Goal: Task Accomplishment & Management: Manage account settings

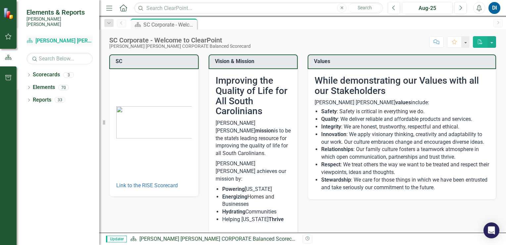
click at [46, 37] on link "Scorecard Santee [PERSON_NAME] CORPORATE Balanced Scorecard" at bounding box center [60, 41] width 66 height 8
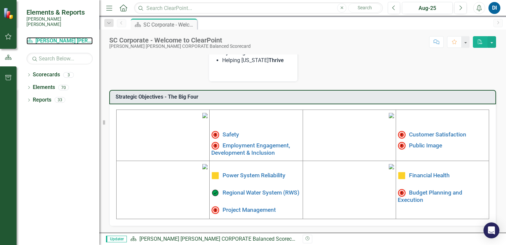
scroll to position [203, 0]
click at [228, 131] on link "Safety" at bounding box center [231, 134] width 17 height 7
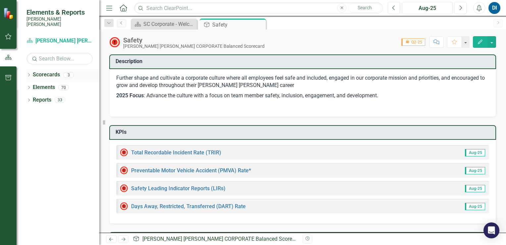
click at [28, 74] on icon "Dropdown" at bounding box center [29, 76] width 5 height 4
click at [43, 83] on link "[PERSON_NAME] [PERSON_NAME] CORPORATE Balanced Scorecard" at bounding box center [67, 87] width 63 height 8
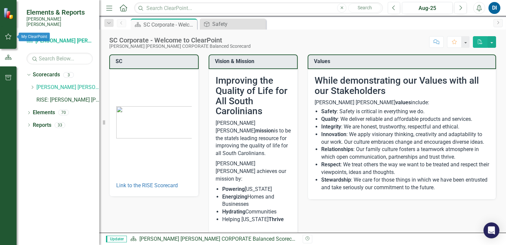
click at [8, 36] on icon "button" at bounding box center [8, 36] width 7 height 5
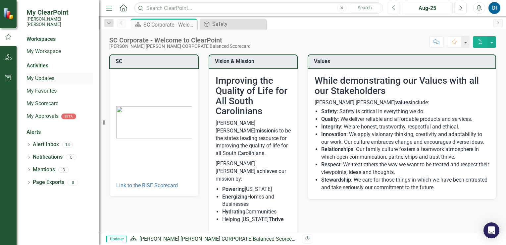
click at [41, 75] on link "My Updates" at bounding box center [60, 79] width 66 height 8
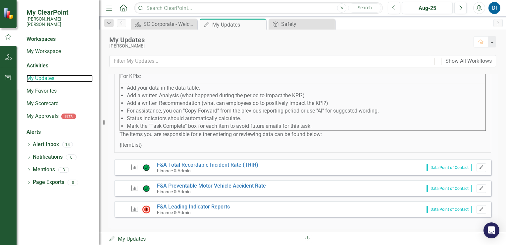
scroll to position [72, 0]
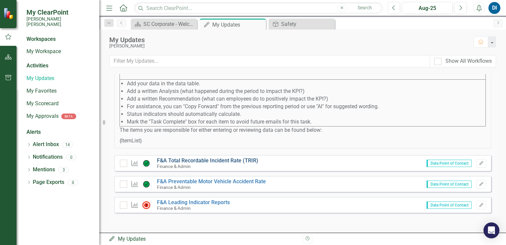
click at [205, 160] on link "F&A Total Recordable Incident Rate (TRIR)" at bounding box center [207, 160] width 101 height 6
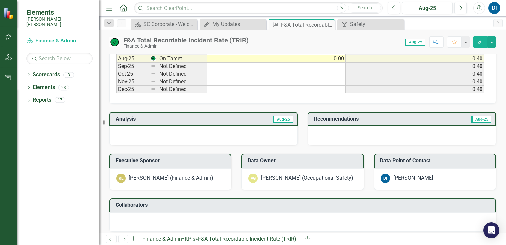
scroll to position [464, 0]
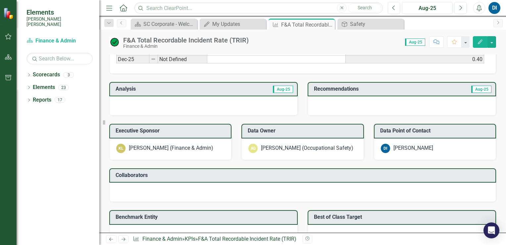
click at [138, 100] on div at bounding box center [203, 105] width 189 height 19
click at [124, 86] on h3 "Analysis" at bounding box center [160, 89] width 88 height 6
click at [140, 100] on div at bounding box center [203, 105] width 189 height 19
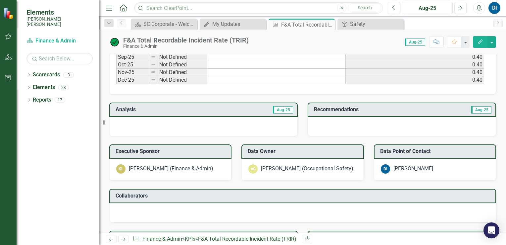
scroll to position [429, 0]
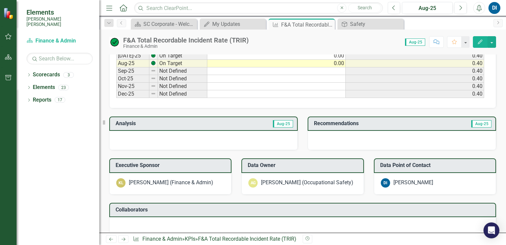
click at [277, 122] on span "Aug-25" at bounding box center [283, 123] width 20 height 7
click at [154, 136] on div at bounding box center [203, 140] width 189 height 19
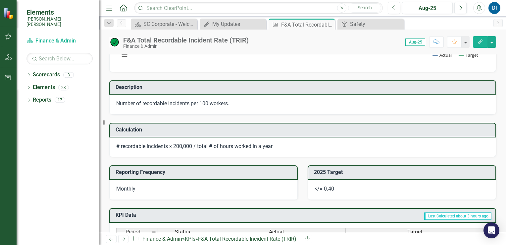
scroll to position [98, 0]
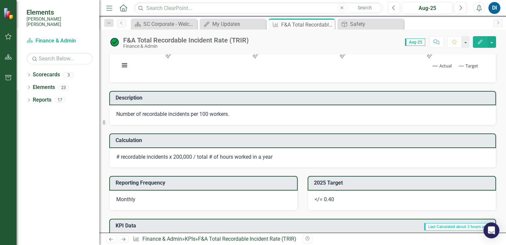
click at [437, 43] on icon "Comment" at bounding box center [437, 41] width 6 height 5
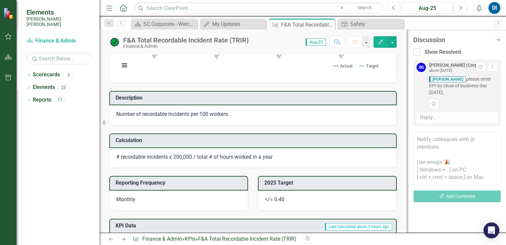
drag, startPoint x: 500, startPoint y: 39, endPoint x: 484, endPoint y: 56, distance: 23.2
click at [499, 39] on icon "Close Discussion Bar" at bounding box center [498, 39] width 7 height 5
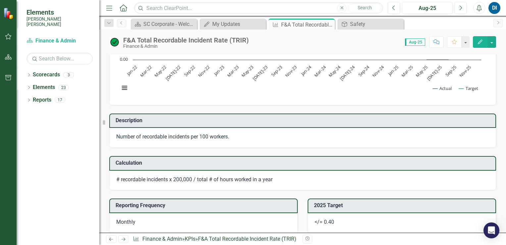
scroll to position [0, 0]
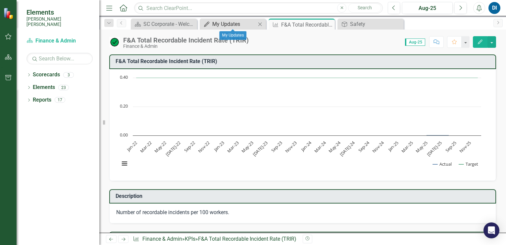
click at [233, 24] on div "My Updates" at bounding box center [234, 24] width 44 height 8
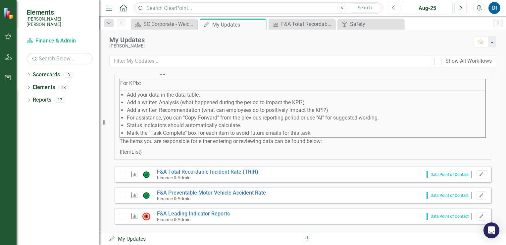
scroll to position [72, 0]
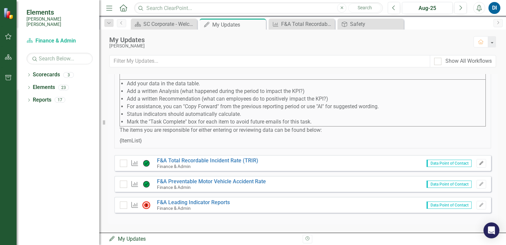
click at [479, 163] on icon "Edit" at bounding box center [481, 163] width 5 height 4
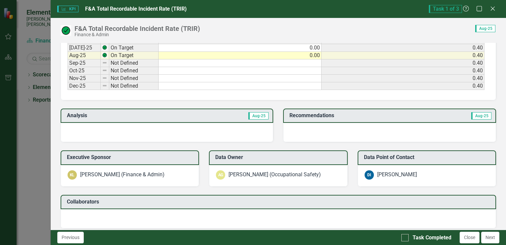
scroll to position [431, 0]
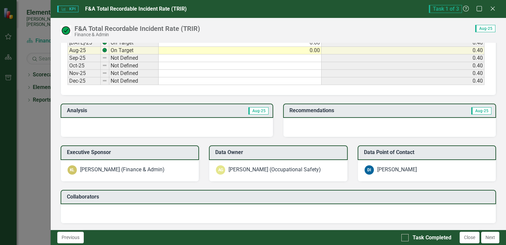
drag, startPoint x: 133, startPoint y: 109, endPoint x: 118, endPoint y: 119, distance: 17.9
click at [133, 109] on h3 "Analysis" at bounding box center [117, 110] width 100 height 6
click at [84, 120] on div at bounding box center [167, 127] width 213 height 19
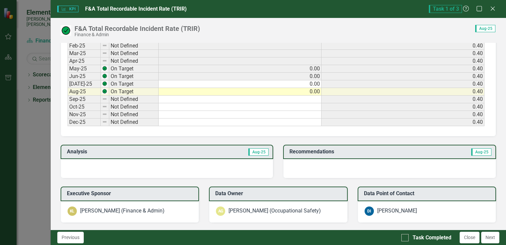
scroll to position [388, 0]
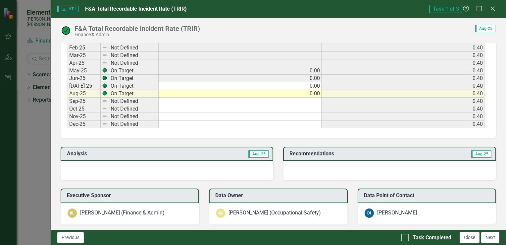
click at [74, 164] on div at bounding box center [167, 170] width 213 height 19
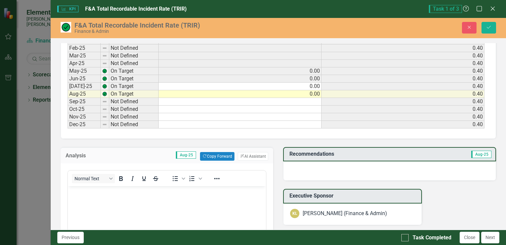
scroll to position [0, 0]
click at [252, 153] on button "ClearPoint AI AI Assistant" at bounding box center [253, 156] width 30 height 9
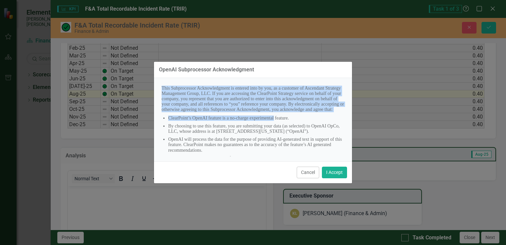
drag, startPoint x: 162, startPoint y: 87, endPoint x: 284, endPoint y: 127, distance: 127.9
click at [284, 127] on div "This Subprocessor Acknowledgment is entered into by you, as a customer of Ascen…" at bounding box center [253, 119] width 188 height 73
drag, startPoint x: 284, startPoint y: 127, endPoint x: 315, endPoint y: 121, distance: 31.9
click at [315, 121] on li "ClearPoint’s OpenAI feature is a no-charge experimental feature." at bounding box center [256, 117] width 176 height 5
click at [288, 107] on p "This Subprocessor Acknowledgment is entered into by you, as a customer of Ascen…" at bounding box center [253, 98] width 183 height 27
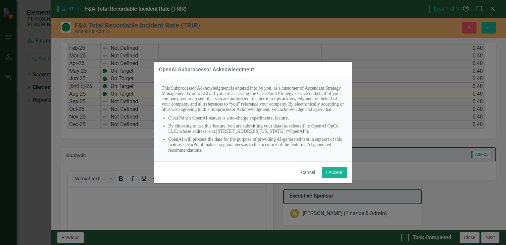
click at [298, 112] on p "This Subprocessor Acknowledgment is entered into by you, as a customer of Ascen…" at bounding box center [253, 98] width 183 height 27
click at [337, 171] on button "I Accept" at bounding box center [334, 172] width 25 height 12
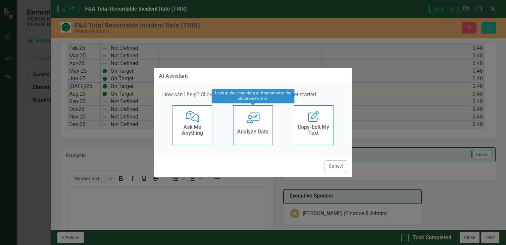
click at [254, 119] on icon "User with Chart" at bounding box center [253, 117] width 14 height 11
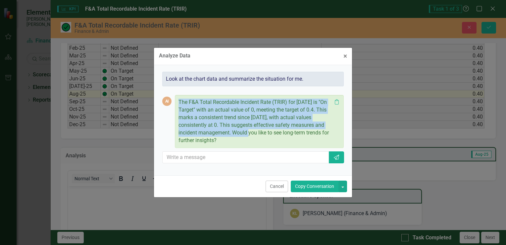
drag, startPoint x: 179, startPoint y: 101, endPoint x: 231, endPoint y: 132, distance: 60.0
click at [231, 132] on p "The F&A Total Recordable Incident Rate (TRIR) for [DATE] is "On Target" with an…" at bounding box center [255, 120] width 153 height 45
copy p "The F&A Total Recordable Incident Rate (TRIR) for [DATE] is "On Target" with an…"
click at [276, 186] on button "Cancel" at bounding box center [277, 186] width 23 height 12
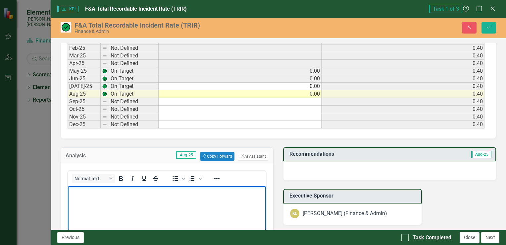
click at [80, 190] on p "Rich Text Area. Press ALT-0 for help." at bounding box center [166, 191] width 195 height 8
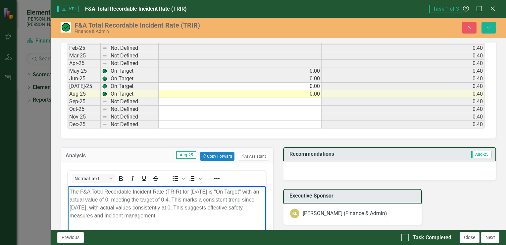
click at [316, 167] on div at bounding box center [389, 170] width 213 height 19
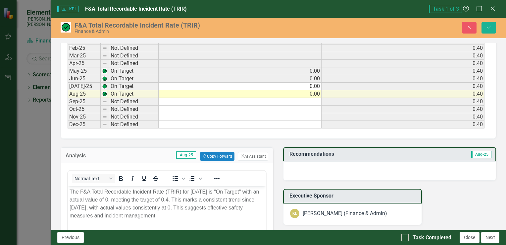
click at [309, 167] on div at bounding box center [389, 170] width 213 height 19
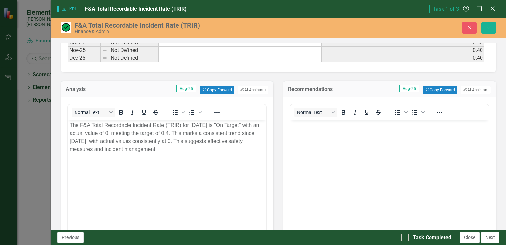
scroll to position [487, 0]
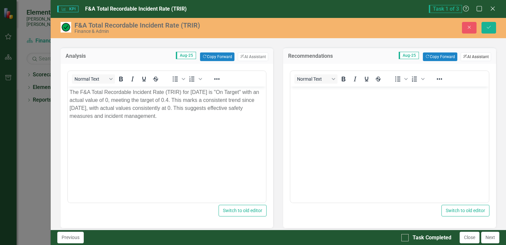
click at [472, 54] on button "ClearPoint AI AI Assistant" at bounding box center [476, 56] width 30 height 9
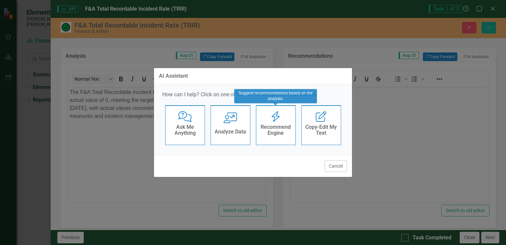
click at [280, 120] on icon "Recommend Engine" at bounding box center [276, 116] width 14 height 11
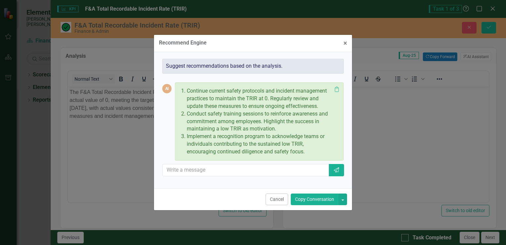
click at [309, 197] on button "Copy Conversation" at bounding box center [315, 199] width 48 height 12
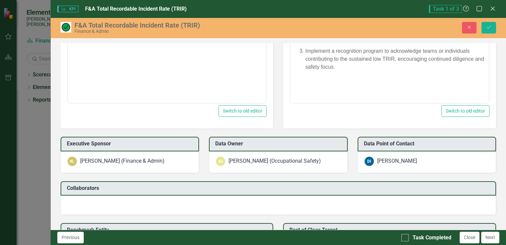
scroll to position [553, 0]
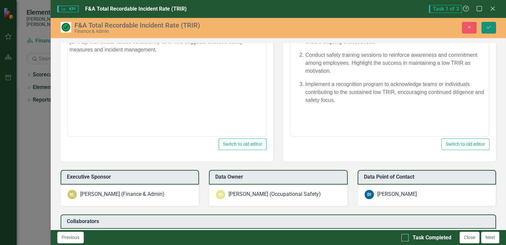
click at [489, 27] on icon "Save" at bounding box center [489, 27] width 6 height 5
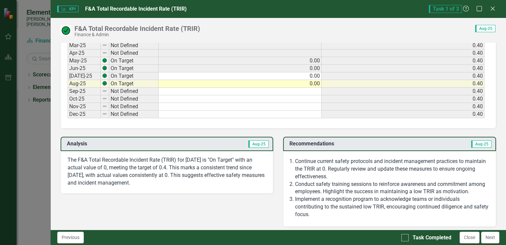
scroll to position [431, 0]
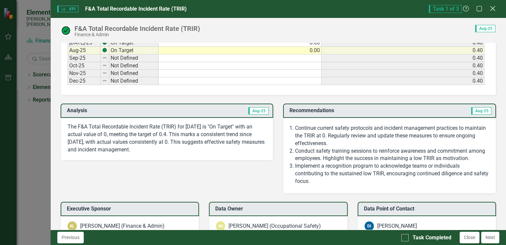
click at [493, 8] on icon "Close" at bounding box center [493, 8] width 8 height 6
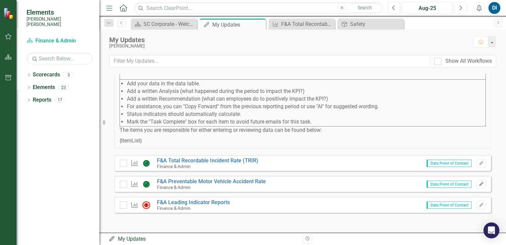
click at [479, 184] on icon "button" at bounding box center [481, 184] width 4 height 4
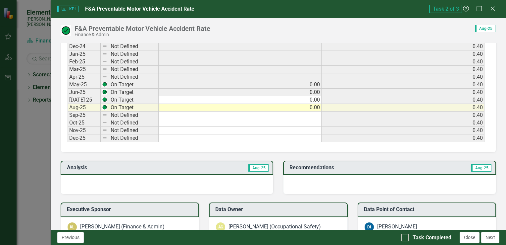
scroll to position [398, 0]
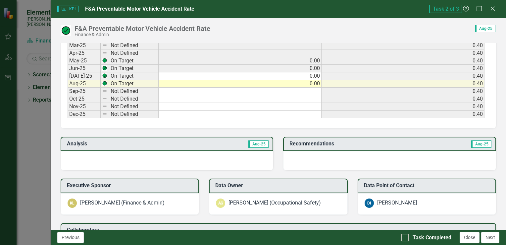
click at [129, 156] on div at bounding box center [167, 160] width 213 height 19
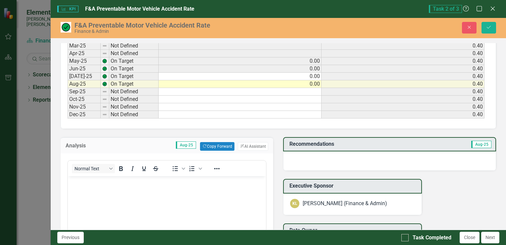
scroll to position [0, 0]
click at [245, 144] on button "ClearPoint AI AI Assistant" at bounding box center [253, 146] width 30 height 9
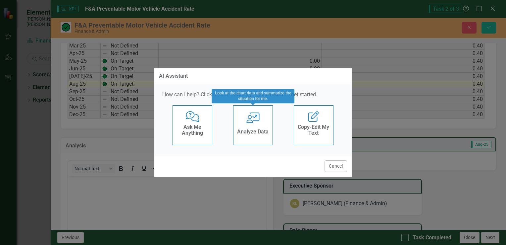
click at [254, 124] on div "User with Chart Analyze Data" at bounding box center [253, 125] width 40 height 40
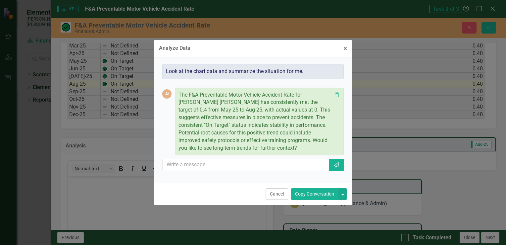
click at [318, 194] on button "Copy Conversation" at bounding box center [315, 194] width 48 height 12
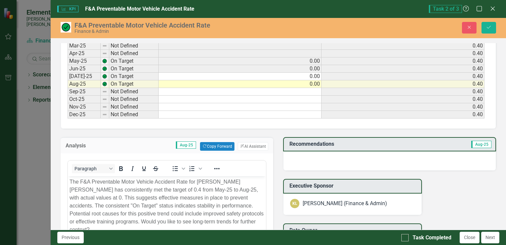
click at [371, 157] on div at bounding box center [389, 160] width 213 height 19
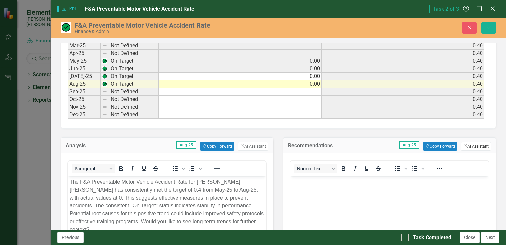
click at [471, 143] on button "ClearPoint AI AI Assistant" at bounding box center [476, 146] width 30 height 9
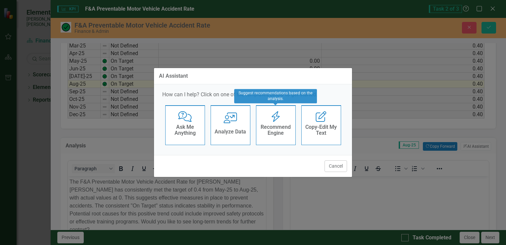
click at [282, 122] on div "Recommend Engine" at bounding box center [276, 130] width 32 height 17
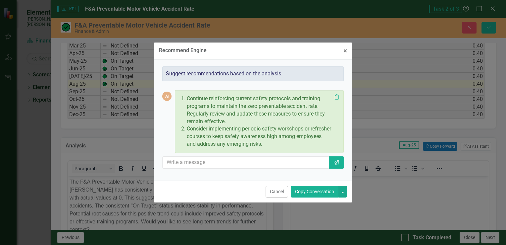
click at [312, 193] on button "Copy Conversation" at bounding box center [315, 192] width 48 height 12
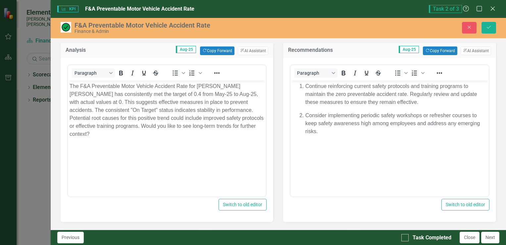
scroll to position [497, 0]
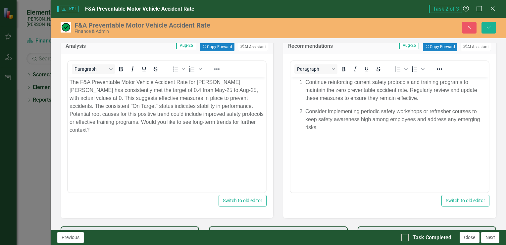
click at [423, 112] on p "Consider implementing periodic safety workshops or refresher courses to keep sa…" at bounding box center [396, 119] width 182 height 24
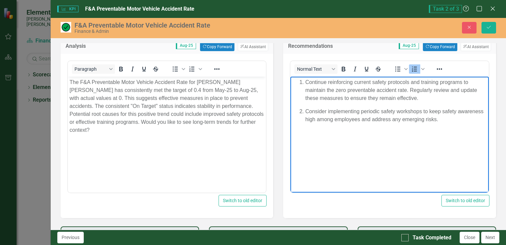
click at [440, 119] on p "Consider implementing periodic safety workshops to keep safety awareness high a…" at bounding box center [396, 115] width 182 height 16
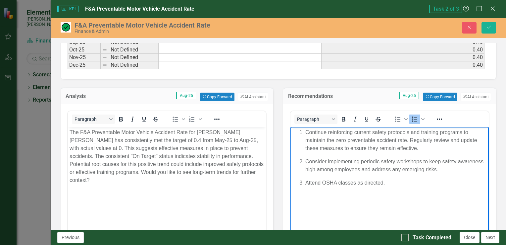
scroll to position [431, 0]
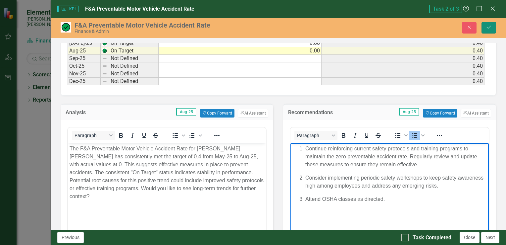
click at [488, 25] on icon "Save" at bounding box center [489, 27] width 6 height 5
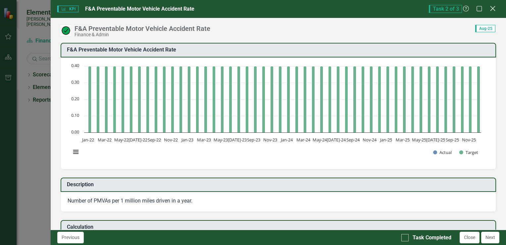
click at [492, 8] on icon at bounding box center [492, 8] width 5 height 5
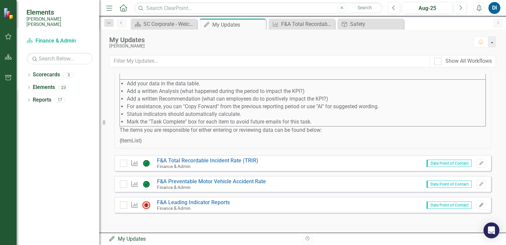
click at [479, 204] on icon "Edit" at bounding box center [481, 205] width 5 height 4
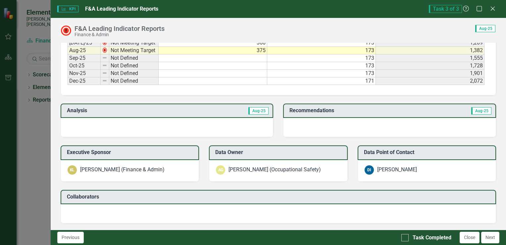
click at [103, 120] on div at bounding box center [167, 127] width 213 height 19
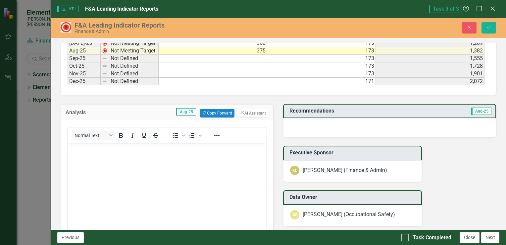
scroll to position [0, 0]
click at [252, 109] on button "ClearPoint AI AI Assistant" at bounding box center [253, 113] width 30 height 9
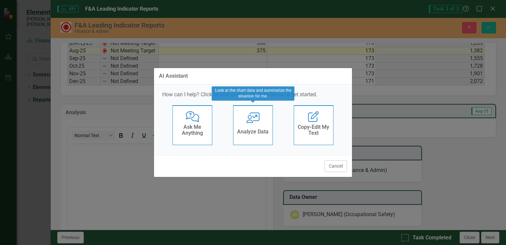
click at [254, 129] on h4 "Analyze Data" at bounding box center [252, 132] width 31 height 6
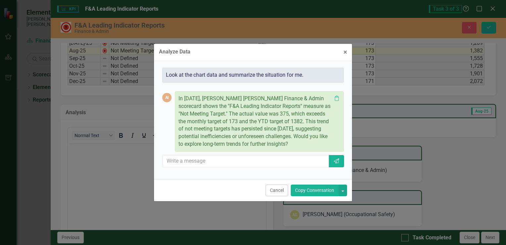
click at [313, 190] on button "Copy Conversation" at bounding box center [315, 190] width 48 height 12
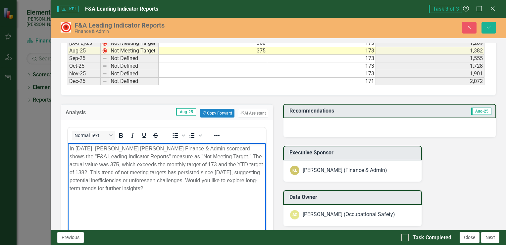
click at [145, 192] on body "In [DATE], [PERSON_NAME] [PERSON_NAME] Finance & Admin scorecard shows the "F&A…" at bounding box center [167, 191] width 198 height 99
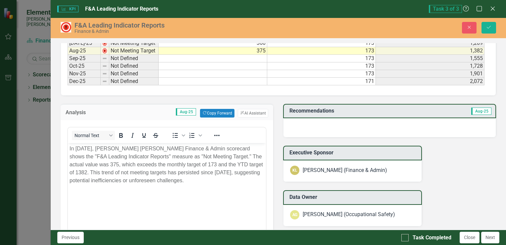
click at [333, 126] on div at bounding box center [389, 127] width 213 height 19
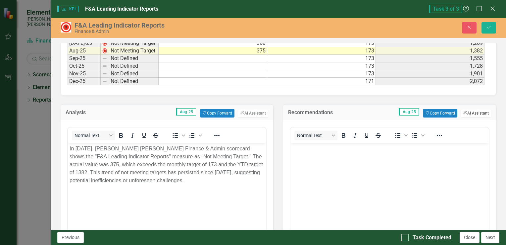
click at [472, 110] on button "ClearPoint AI AI Assistant" at bounding box center [476, 113] width 30 height 9
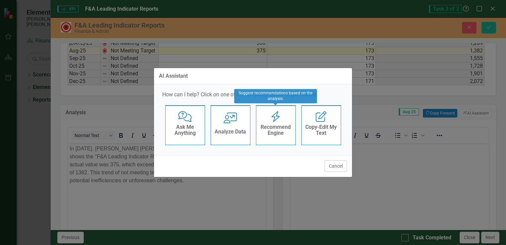
click at [284, 123] on div "Recommend Engine" at bounding box center [276, 130] width 32 height 17
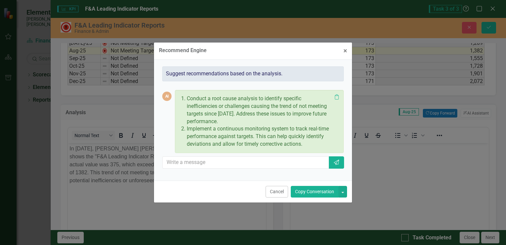
click at [315, 191] on button "Copy Conversation" at bounding box center [315, 192] width 48 height 12
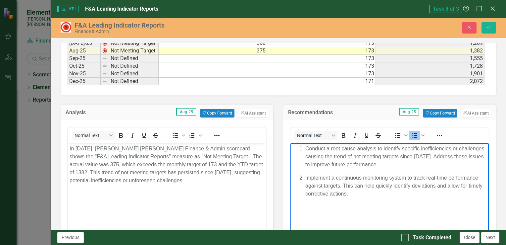
click at [327, 148] on p "Conduct a root cause analysis to identify specific inefficiencies or challenges…" at bounding box center [396, 156] width 182 height 24
click at [375, 165] on p "Conduct an analysis to identify specific inefficiencies or challenges causing t…" at bounding box center [396, 156] width 182 height 24
click at [354, 148] on p "Conduct an analysis to identify specific inefficiencies or challenges causing t…" at bounding box center [396, 156] width 182 height 24
click at [337, 177] on p "Implement a continuous monitoring system to track real-time performance against…" at bounding box center [396, 185] width 182 height 24
click at [389, 195] on p "Implement a departmental continuous monitoring system to track real-time perfor…" at bounding box center [396, 185] width 182 height 24
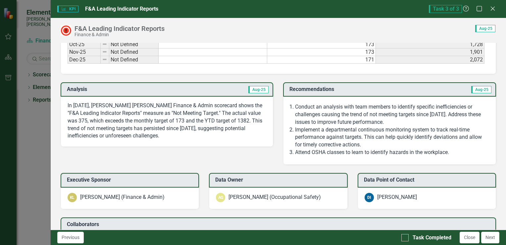
scroll to position [431, 0]
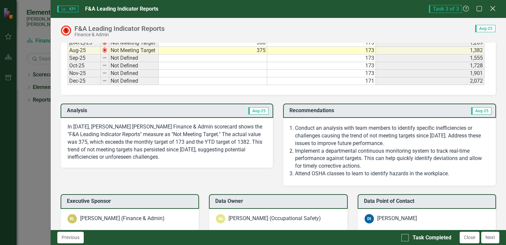
click at [491, 8] on icon "Close" at bounding box center [493, 8] width 8 height 6
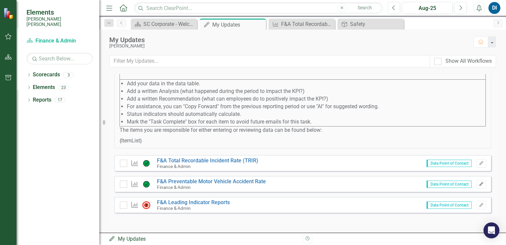
click at [479, 183] on icon "Edit" at bounding box center [481, 184] width 5 height 4
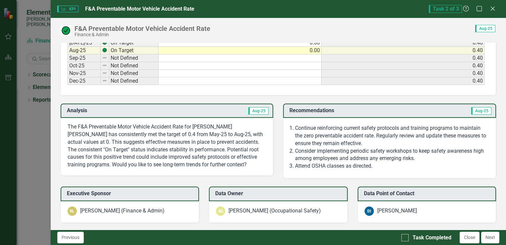
click at [232, 163] on p "The F&A Preventable Motor Vehicle Accident Rate for [PERSON_NAME] [PERSON_NAME]…" at bounding box center [167, 145] width 199 height 45
click at [214, 155] on p "The F&A Preventable Motor Vehicle Accident Rate for [PERSON_NAME] [PERSON_NAME]…" at bounding box center [167, 145] width 199 height 45
click at [216, 156] on p "The F&A Preventable Motor Vehicle Accident Rate for [PERSON_NAME] [PERSON_NAME]…" at bounding box center [167, 145] width 199 height 45
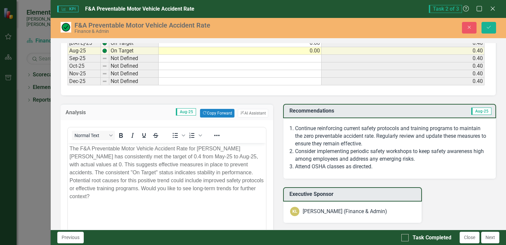
scroll to position [0, 0]
click at [234, 189] on p "The F&A Preventable Motor Vehicle Accident Rate for [PERSON_NAME] [PERSON_NAME]…" at bounding box center [166, 172] width 195 height 56
click at [486, 25] on button "Save" at bounding box center [489, 28] width 15 height 12
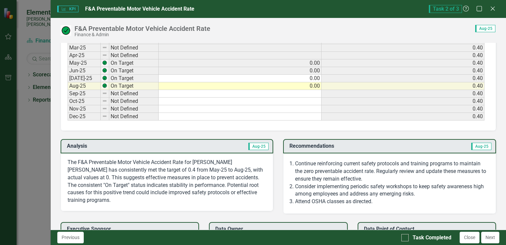
scroll to position [398, 0]
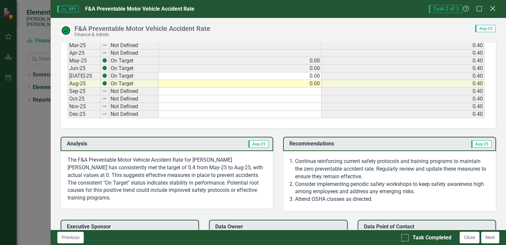
drag, startPoint x: 493, startPoint y: 8, endPoint x: 491, endPoint y: 11, distance: 4.0
click at [493, 8] on icon "Close" at bounding box center [493, 8] width 8 height 6
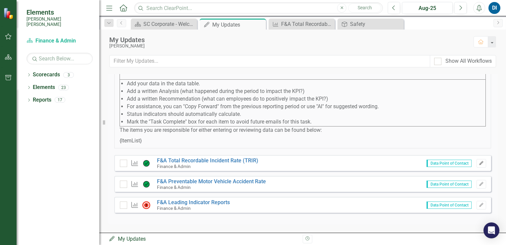
click at [479, 162] on icon "Edit" at bounding box center [481, 163] width 5 height 4
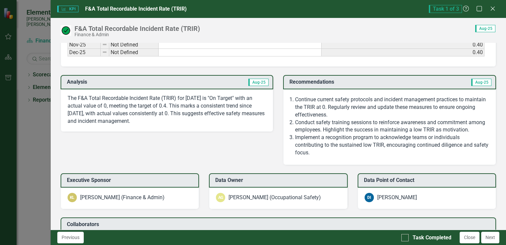
scroll to position [464, 0]
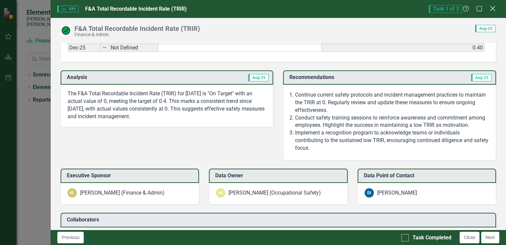
click at [493, 7] on icon "Close" at bounding box center [493, 8] width 8 height 6
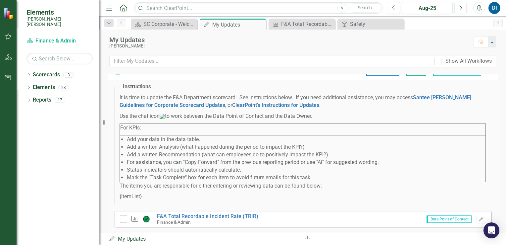
scroll to position [0, 0]
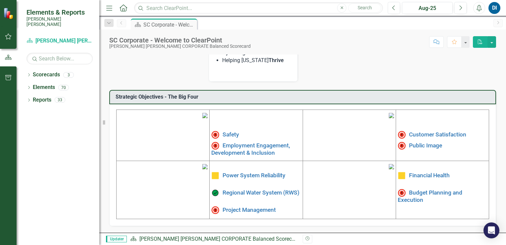
scroll to position [203, 0]
click at [230, 131] on link "Safety" at bounding box center [231, 134] width 17 height 7
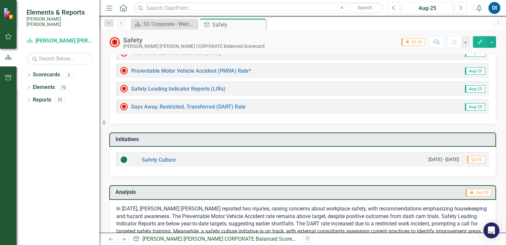
scroll to position [66, 0]
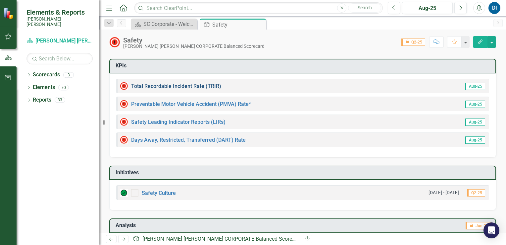
click at [197, 85] on link "Total Recordable Incident Rate (TRIR)" at bounding box center [176, 86] width 90 height 6
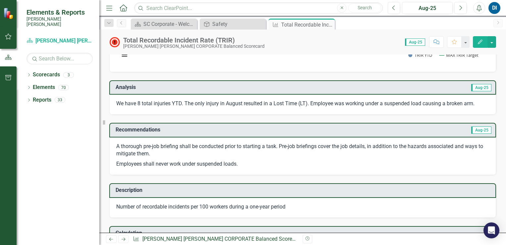
scroll to position [133, 0]
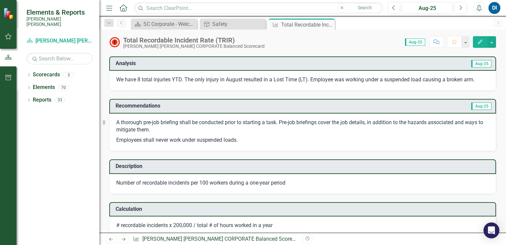
click at [266, 202] on div "Calculation" at bounding box center [302, 209] width 387 height 15
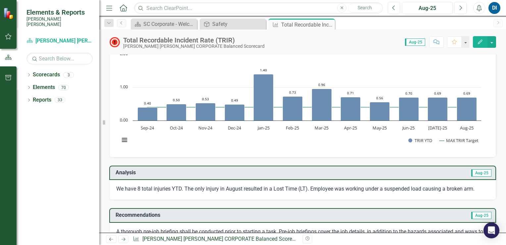
scroll to position [0, 0]
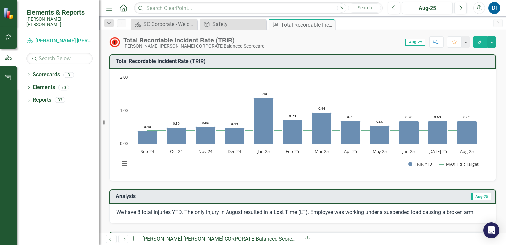
click at [475, 196] on span "Aug-25" at bounding box center [481, 195] width 20 height 7
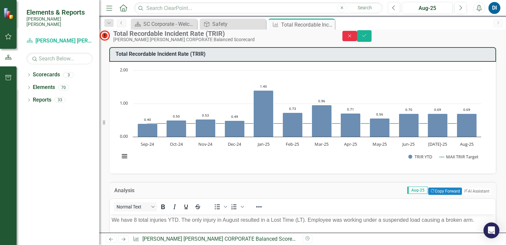
click at [351, 37] on icon "button" at bounding box center [349, 35] width 3 height 3
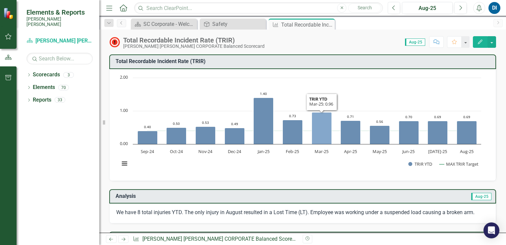
click at [320, 132] on icon "Mar-25, 0.96. TRIR YTD." at bounding box center [322, 128] width 20 height 32
click at [321, 132] on icon "Mar-25, 0.96. TRIR YTD." at bounding box center [322, 128] width 20 height 32
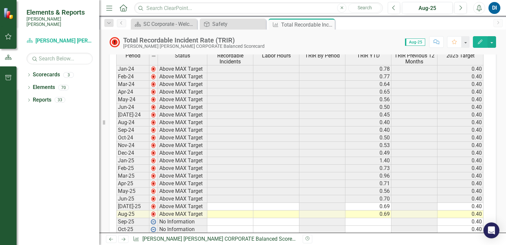
scroll to position [398, 0]
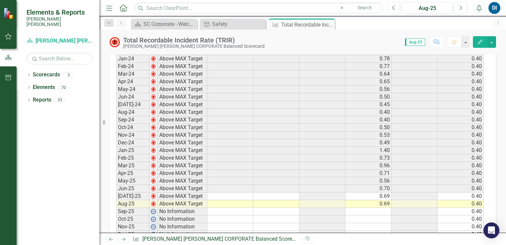
click at [134, 177] on td "May-25" at bounding box center [132, 181] width 33 height 8
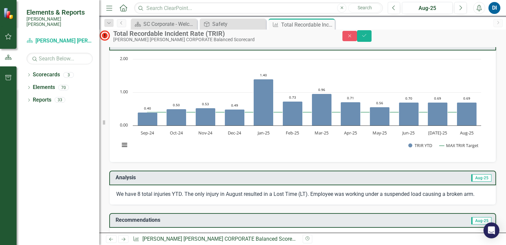
scroll to position [0, 0]
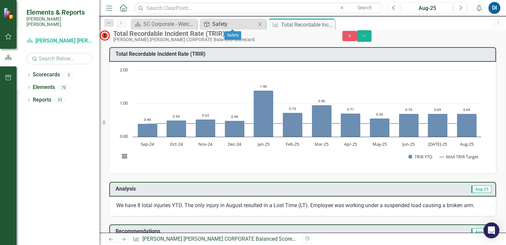
click at [234, 23] on div "Safety" at bounding box center [234, 24] width 44 height 8
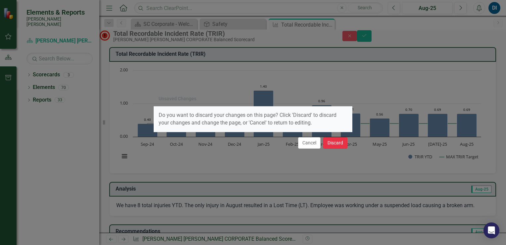
click at [337, 142] on button "Discard" at bounding box center [335, 143] width 24 height 12
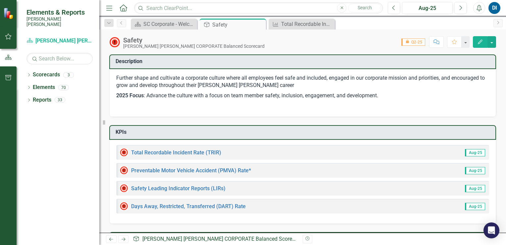
click at [470, 152] on span "Aug-25" at bounding box center [475, 152] width 20 height 7
click at [466, 43] on button "button" at bounding box center [465, 42] width 9 height 12
click at [450, 65] on link "Home Set As Home" at bounding box center [443, 66] width 52 height 12
click at [166, 23] on div "SC Corporate - Welcome to ClearPoint" at bounding box center [165, 24] width 44 height 8
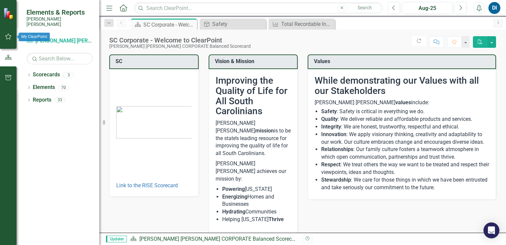
click at [10, 36] on icon "button" at bounding box center [8, 36] width 6 height 6
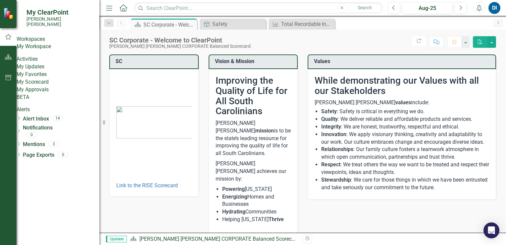
click at [41, 46] on link "My Workspace" at bounding box center [58, 47] width 83 height 8
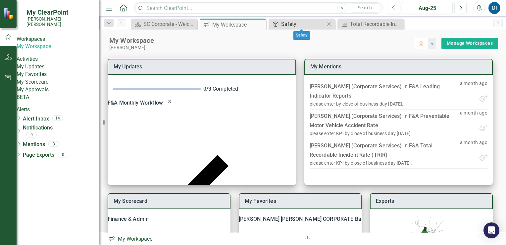
click at [307, 25] on div "Safety" at bounding box center [303, 24] width 44 height 8
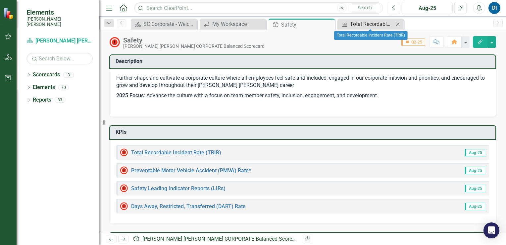
click at [366, 24] on div "Total Recordable Incident Rate (TRIR)" at bounding box center [372, 24] width 44 height 8
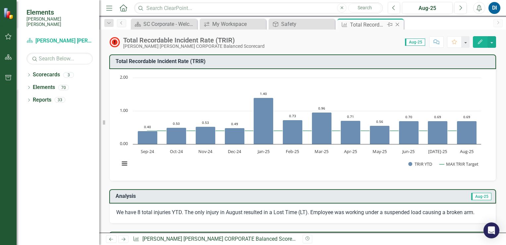
click at [398, 25] on icon at bounding box center [398, 25] width 4 height 4
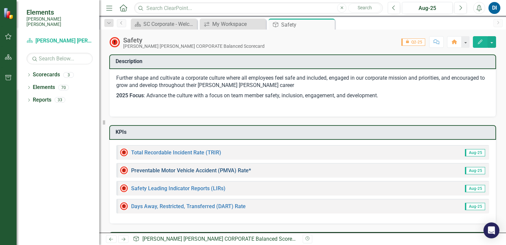
click at [182, 171] on link "Preventable Motor Vehicle Accident (PMVA) Rate*" at bounding box center [191, 170] width 120 height 6
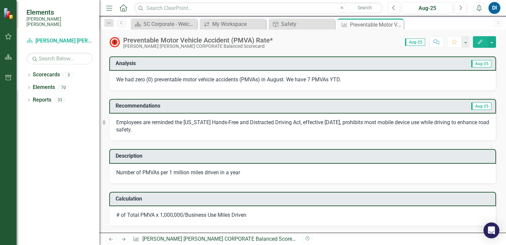
scroll to position [99, 0]
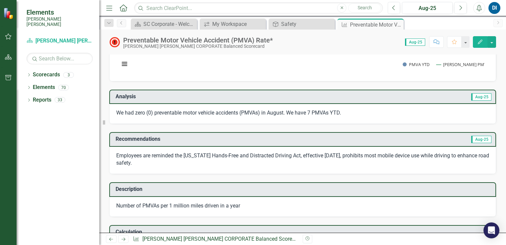
drag, startPoint x: 398, startPoint y: 24, endPoint x: 377, endPoint y: 37, distance: 25.6
click at [0, 0] on icon at bounding box center [0, 0] width 0 height 0
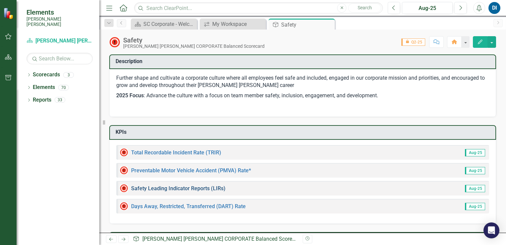
click at [201, 186] on link "Safety Leading Indicator Reports (LIRs)" at bounding box center [178, 188] width 94 height 6
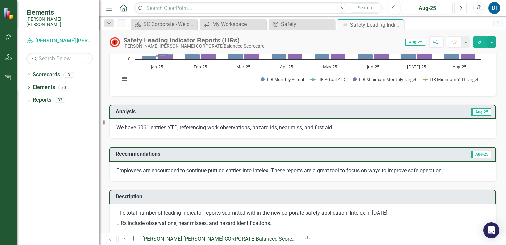
scroll to position [99, 0]
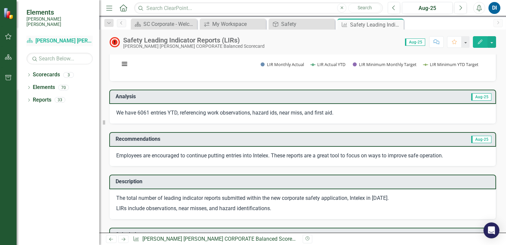
click at [66, 37] on link "Scorecard Santee [PERSON_NAME] CORPORATE Balanced Scorecard" at bounding box center [60, 41] width 66 height 8
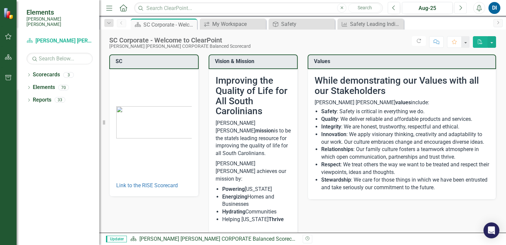
click at [462, 6] on icon "Next" at bounding box center [461, 8] width 4 height 6
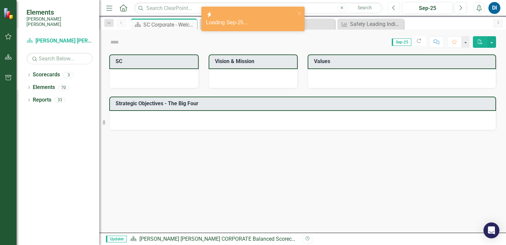
click at [394, 8] on icon "Previous" at bounding box center [394, 8] width 4 height 6
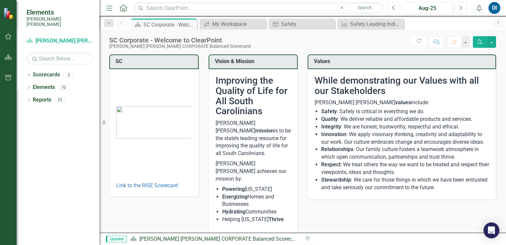
click at [394, 8] on icon "Previous" at bounding box center [394, 8] width 4 height 6
click at [308, 23] on div "Safety" at bounding box center [303, 24] width 44 height 8
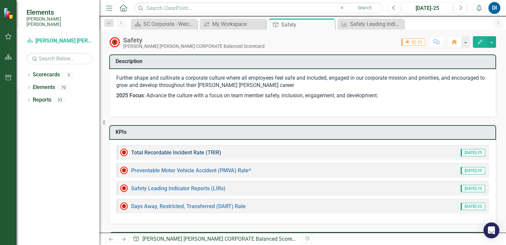
click at [195, 149] on link "Total Recordable Incident Rate (TRIR)" at bounding box center [176, 152] width 90 height 6
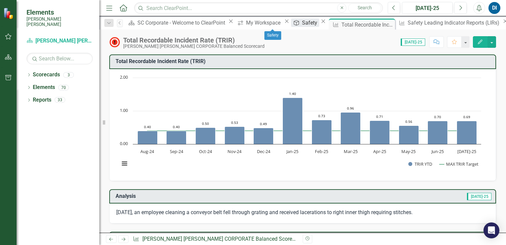
click at [302, 24] on div "Safety" at bounding box center [310, 23] width 17 height 8
